Goal: Information Seeking & Learning: Learn about a topic

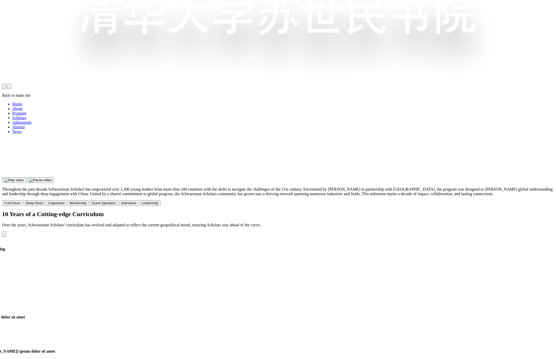
scroll to position [557, 0]
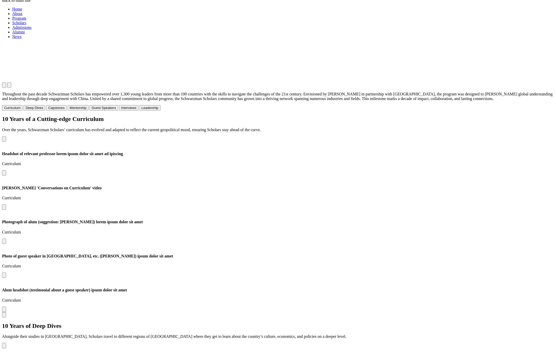
scroll to position [644, 0]
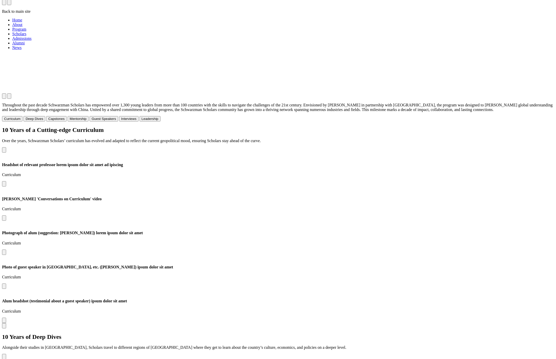
click at [409, 334] on div "10 Years of Deep Dives Alongside their studies in [GEOGRAPHIC_DATA], Scholars t…" at bounding box center [278, 342] width 552 height 17
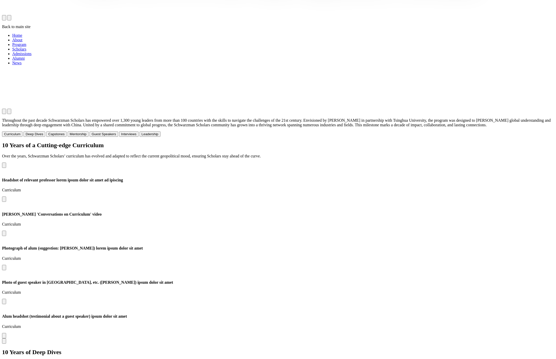
scroll to position [577, 0]
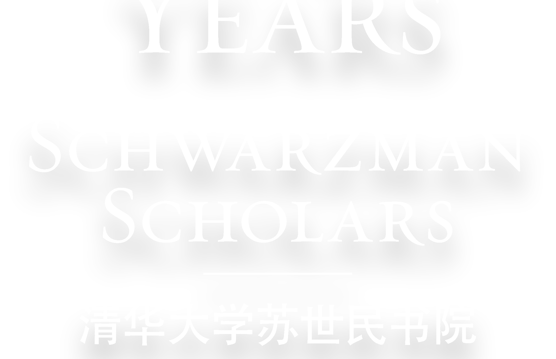
scroll to position [0, 0]
